Goal: Information Seeking & Learning: Learn about a topic

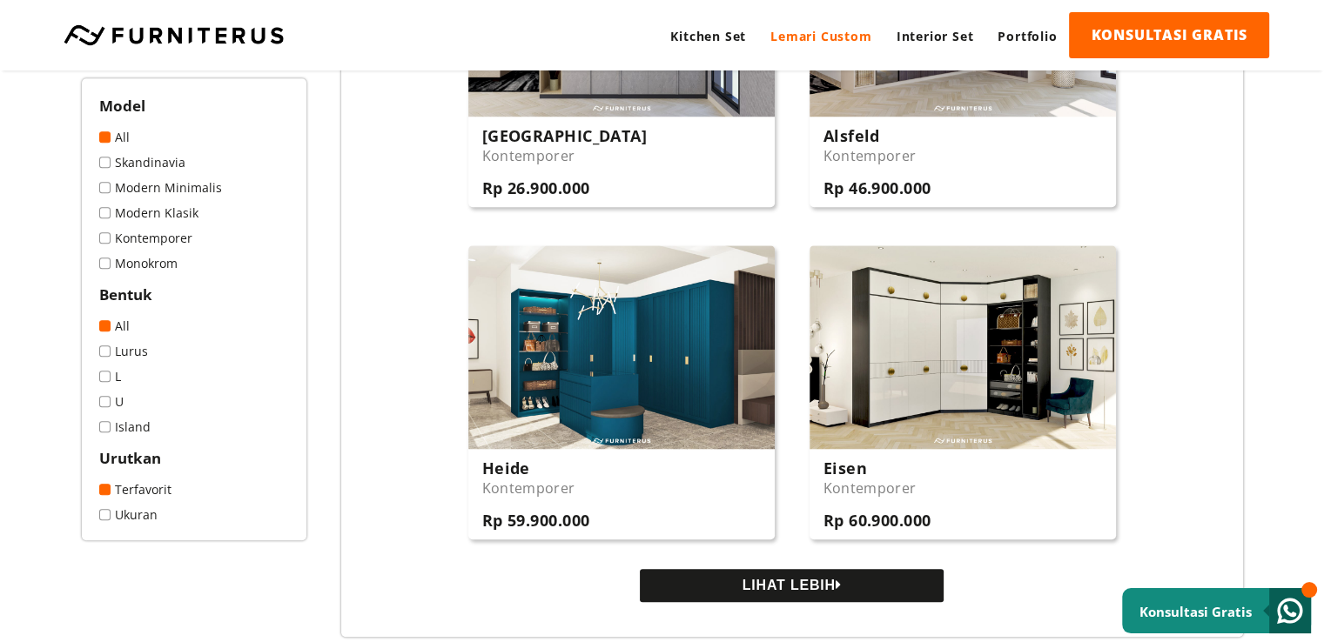
scroll to position [1567, 0]
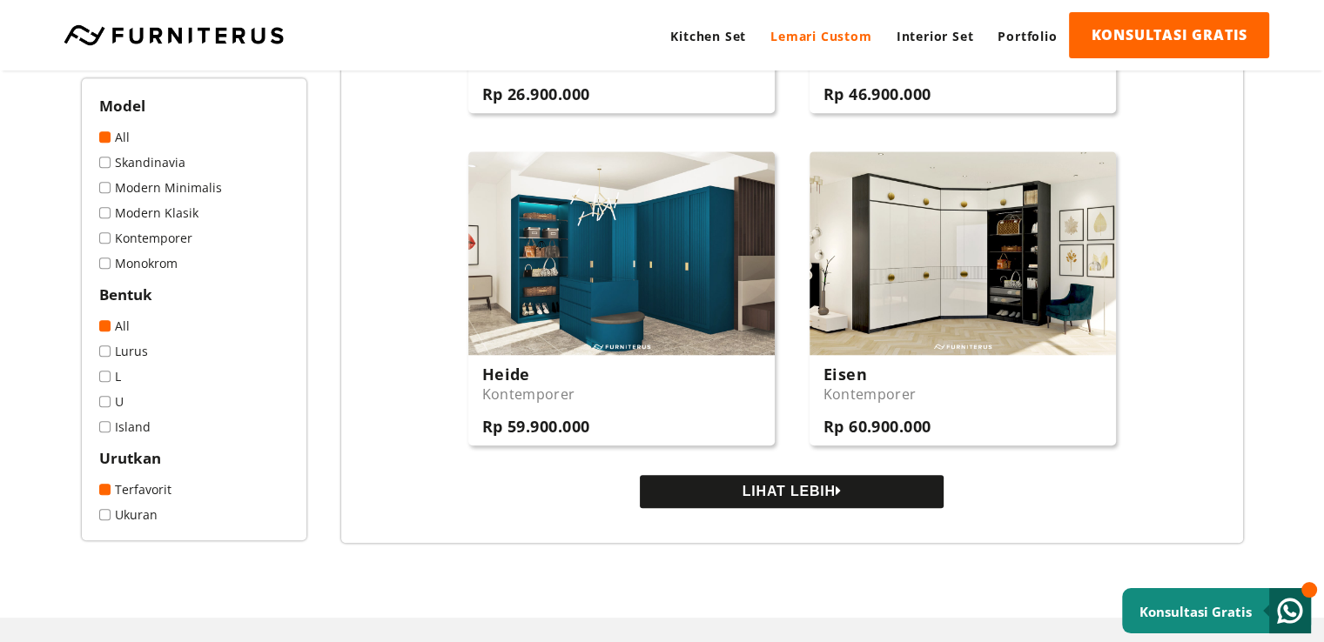
click at [770, 504] on button "LIHAT LEBIH" at bounding box center [792, 491] width 304 height 33
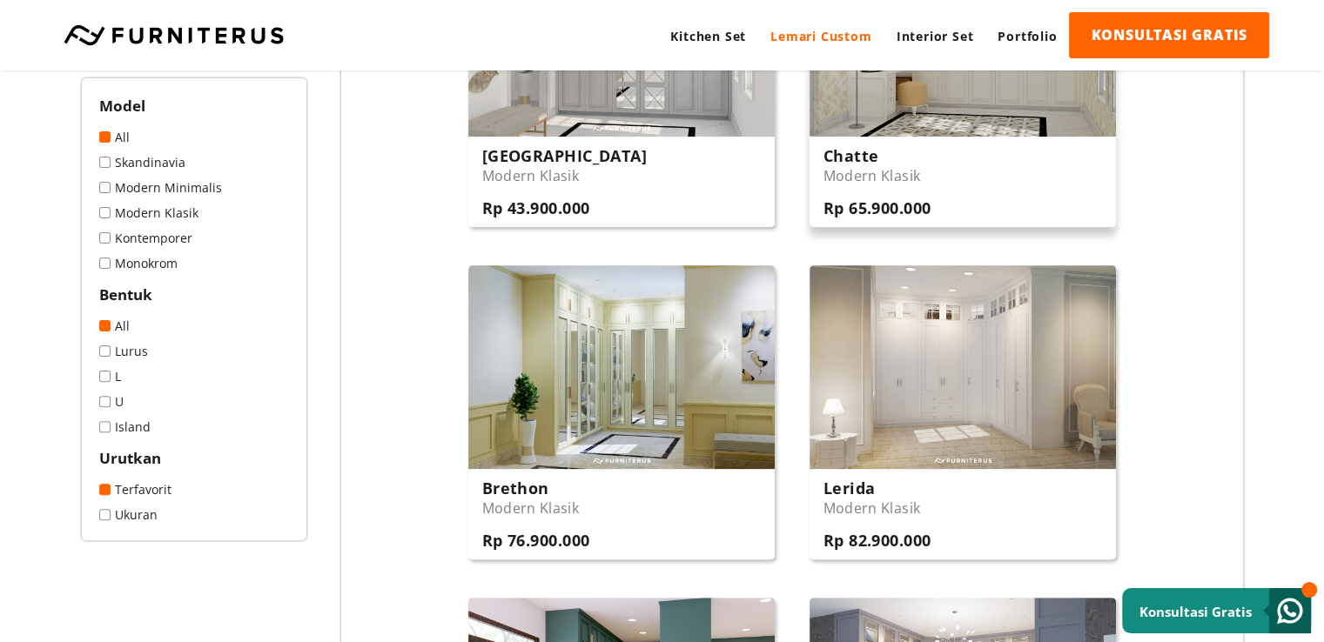
scroll to position [261, 0]
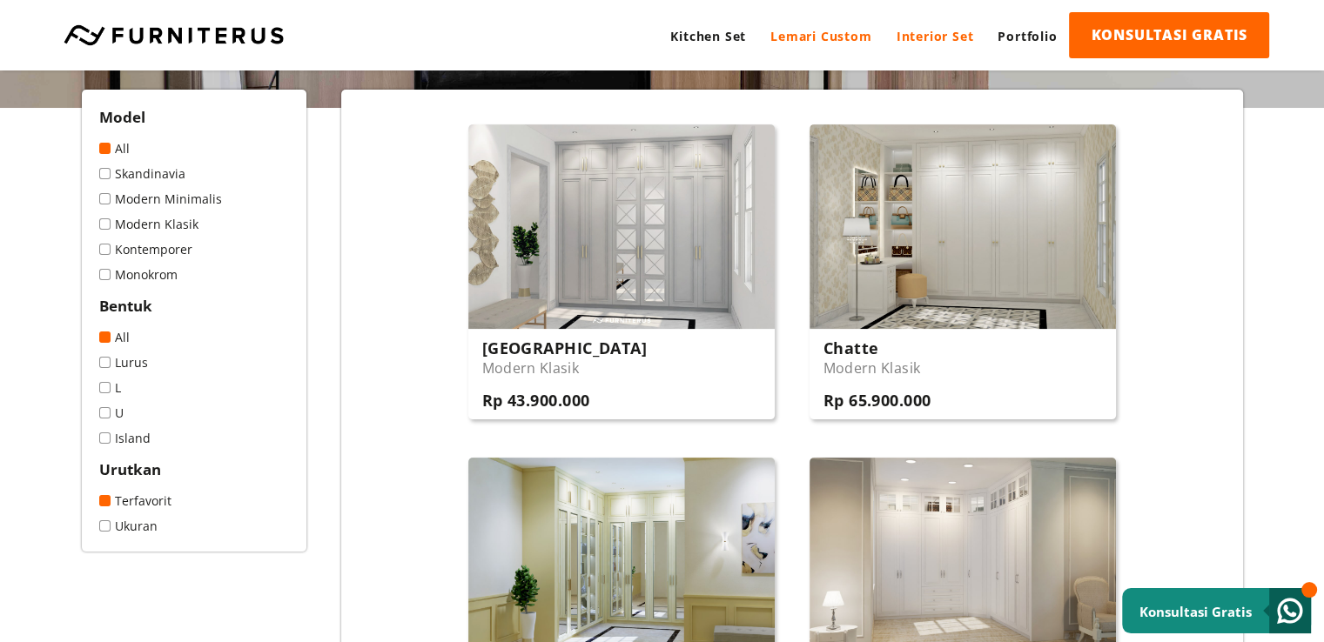
click at [930, 26] on link "Interior Set" at bounding box center [935, 36] width 102 height 48
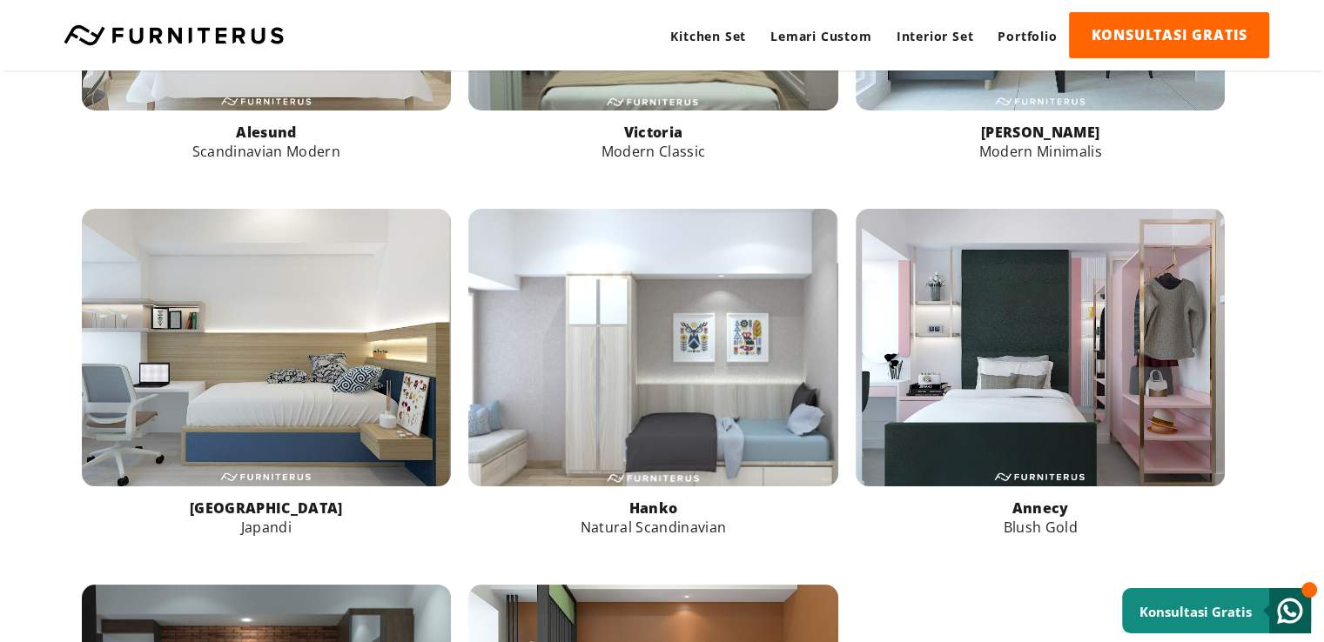
scroll to position [958, 0]
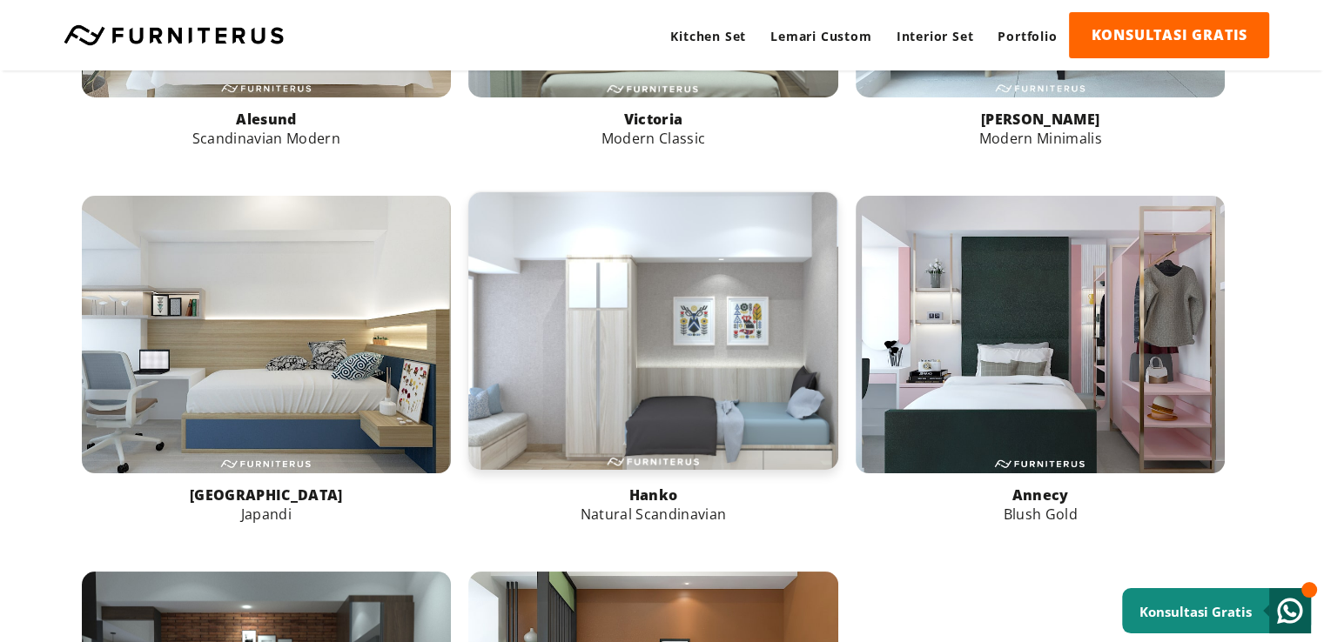
click at [651, 440] on link at bounding box center [653, 330] width 370 height 277
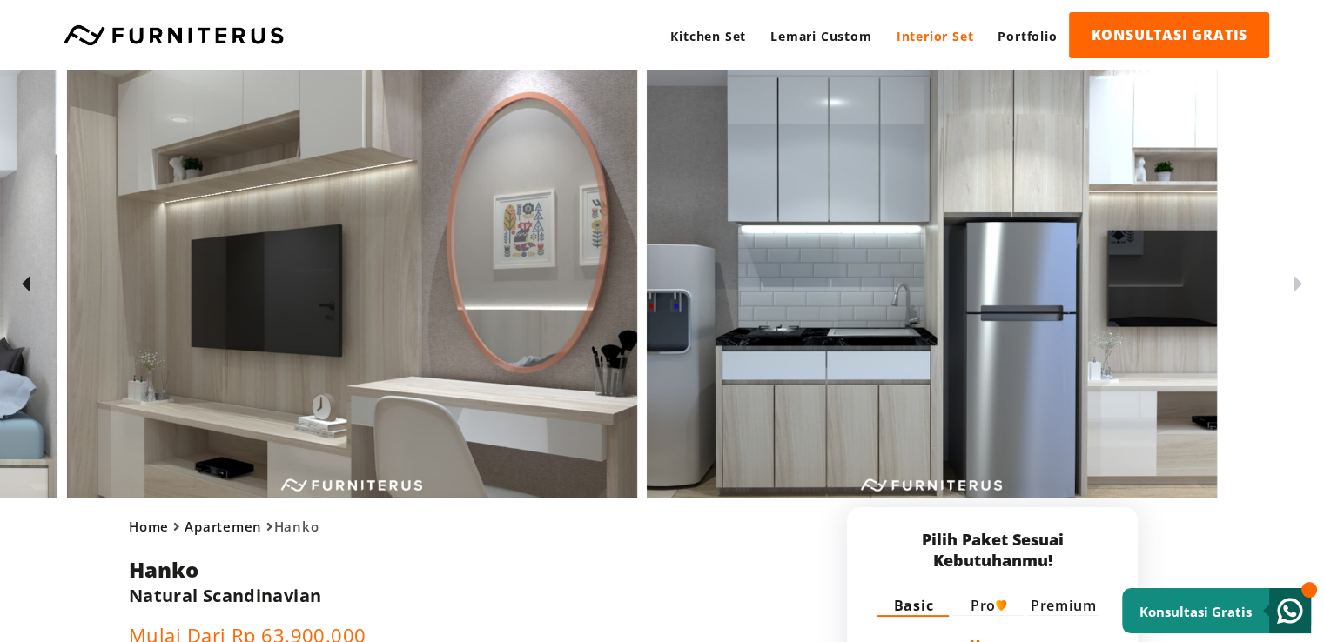
click at [571, 396] on div at bounding box center [356, 284] width 1739 height 427
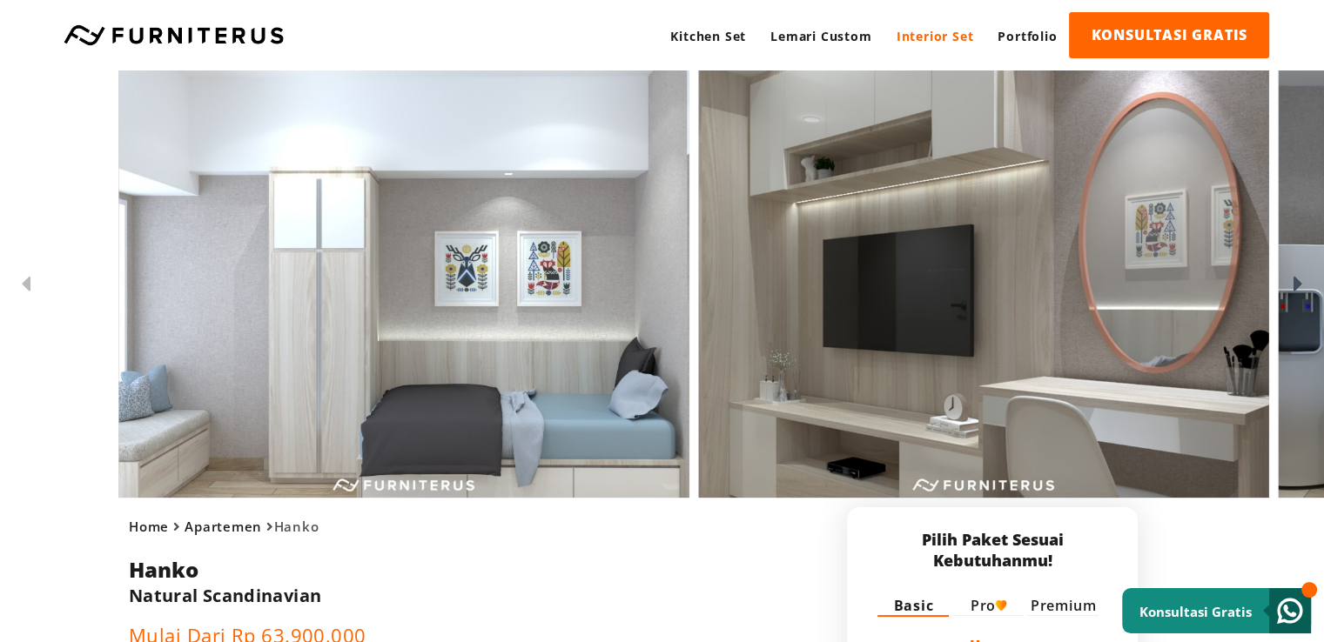
click at [1053, 328] on img at bounding box center [984, 284] width 570 height 427
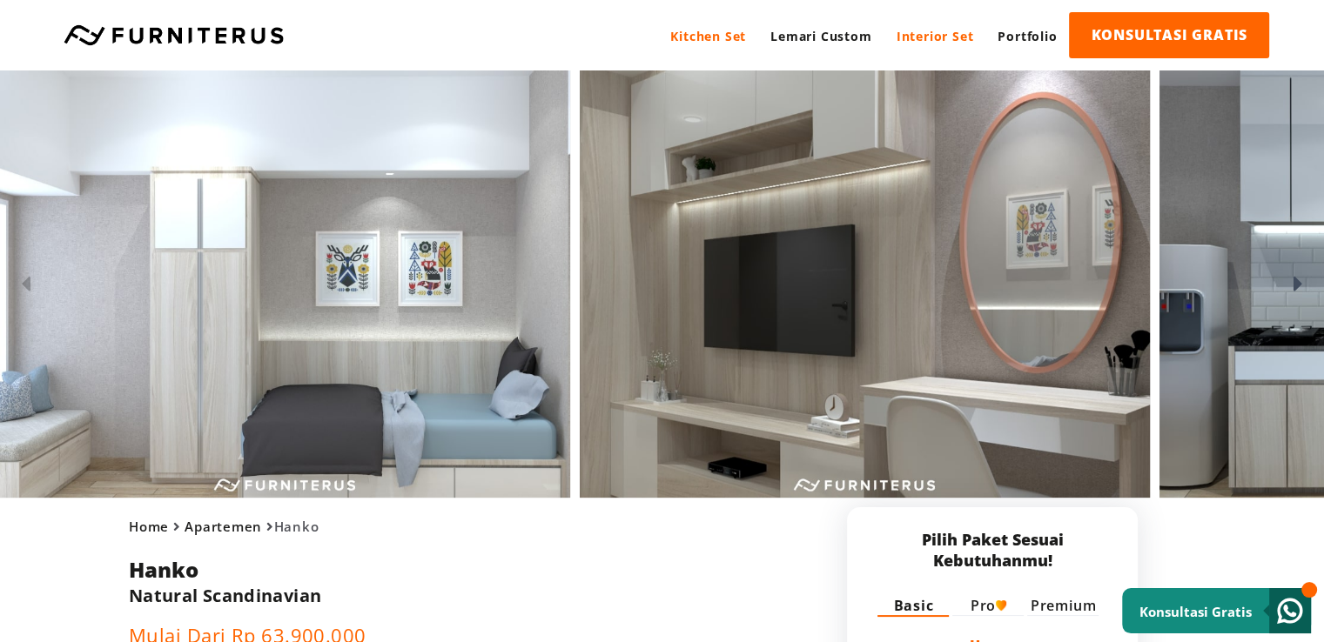
click at [727, 35] on link "Kitchen Set" at bounding box center [708, 36] width 100 height 48
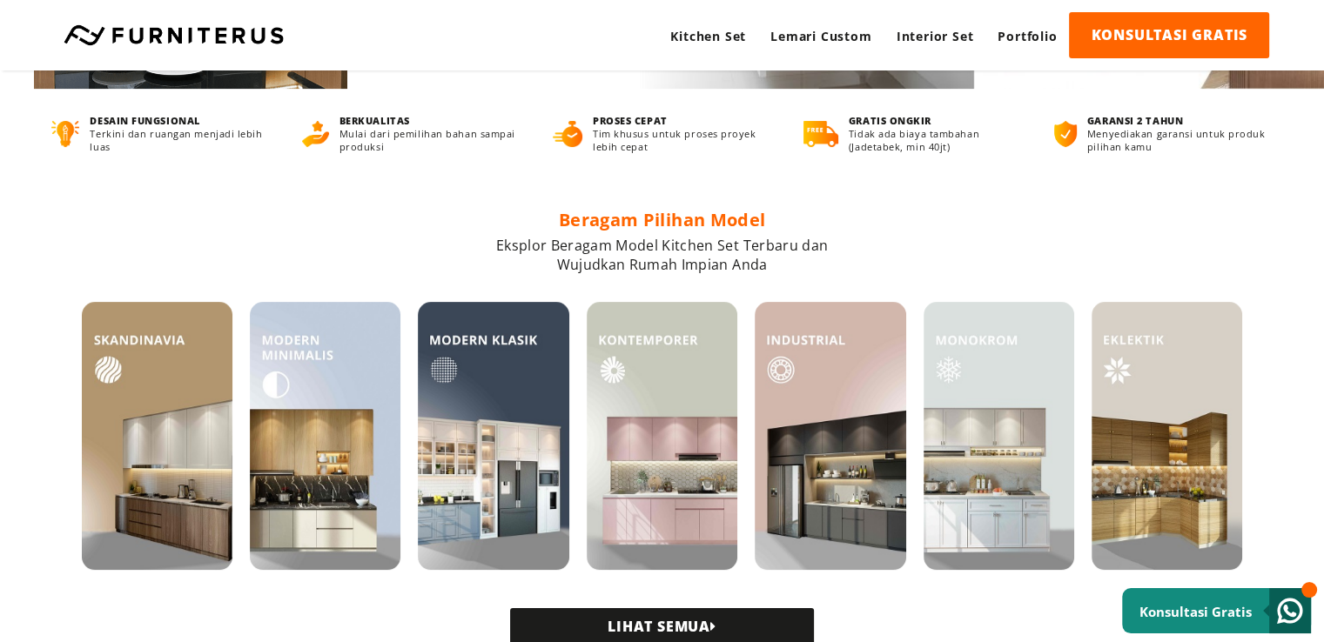
scroll to position [348, 0]
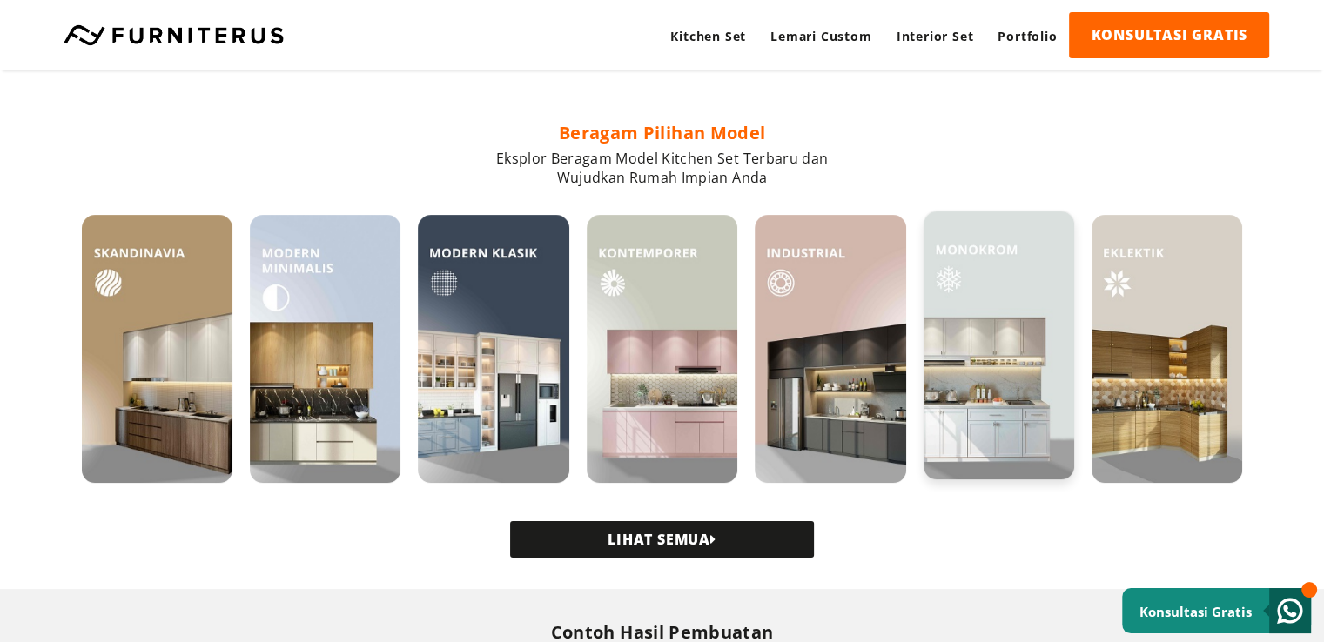
click at [1041, 377] on img at bounding box center [999, 346] width 151 height 268
